Goal: Find specific page/section: Find specific page/section

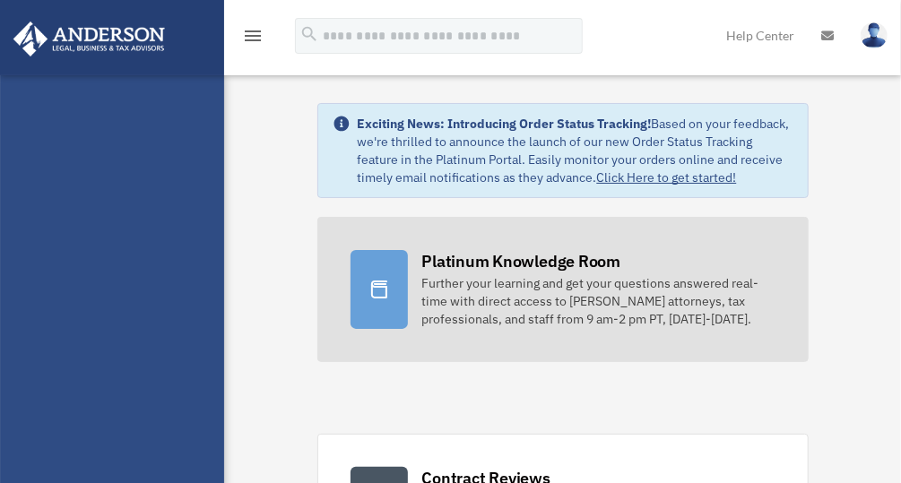
click at [523, 270] on div "Platinum Knowledge Room" at bounding box center [521, 261] width 199 height 22
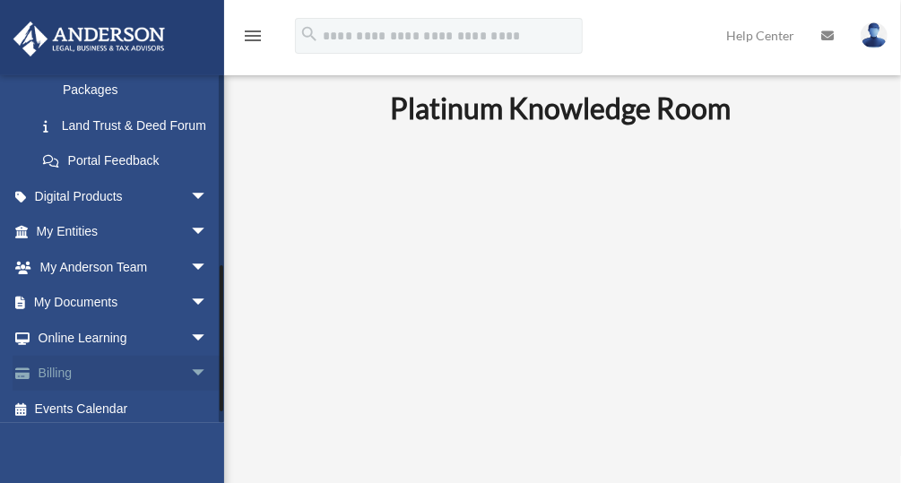
scroll to position [443, 0]
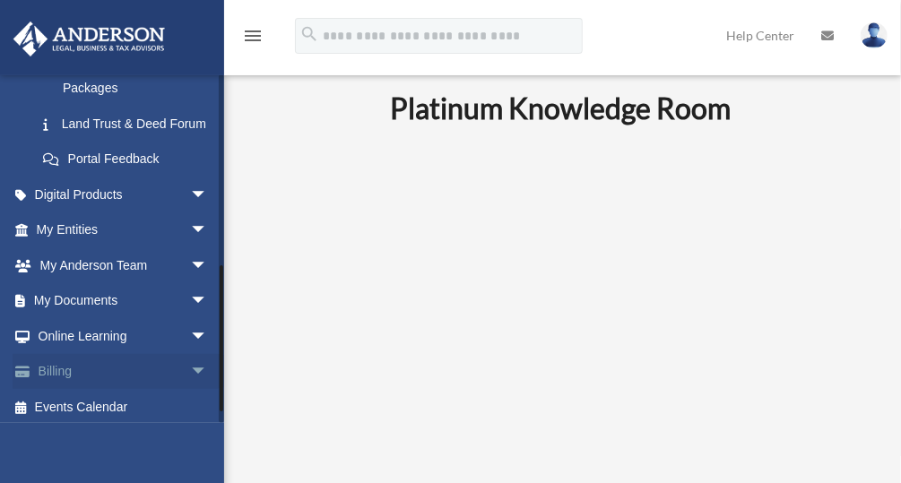
drag, startPoint x: 219, startPoint y: 205, endPoint x: 199, endPoint y: 395, distance: 191.0
click at [199, 395] on div "debra.kohnle@ey.com Sign Out kohnleinvestors@yahoo.com Home Online Ordering Tax…" at bounding box center [112, 248] width 224 height 349
click at [76, 316] on link "My Documents arrow_drop_down" at bounding box center [124, 301] width 222 height 36
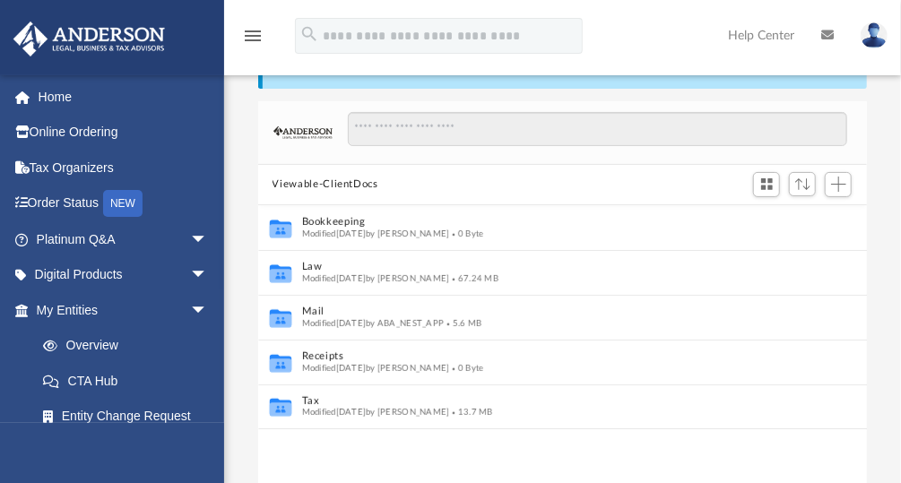
scroll to position [65, 0]
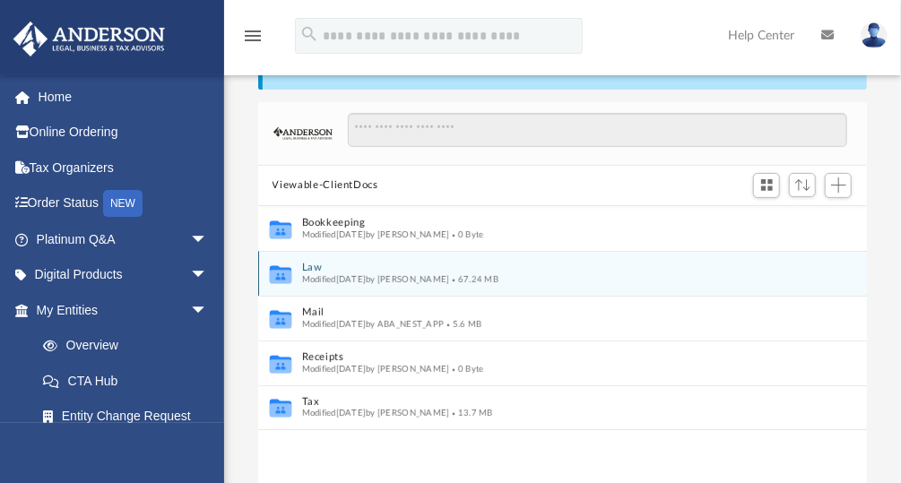
click at [283, 272] on icon "grid" at bounding box center [280, 274] width 22 height 18
